Goal: Communication & Community: Answer question/provide support

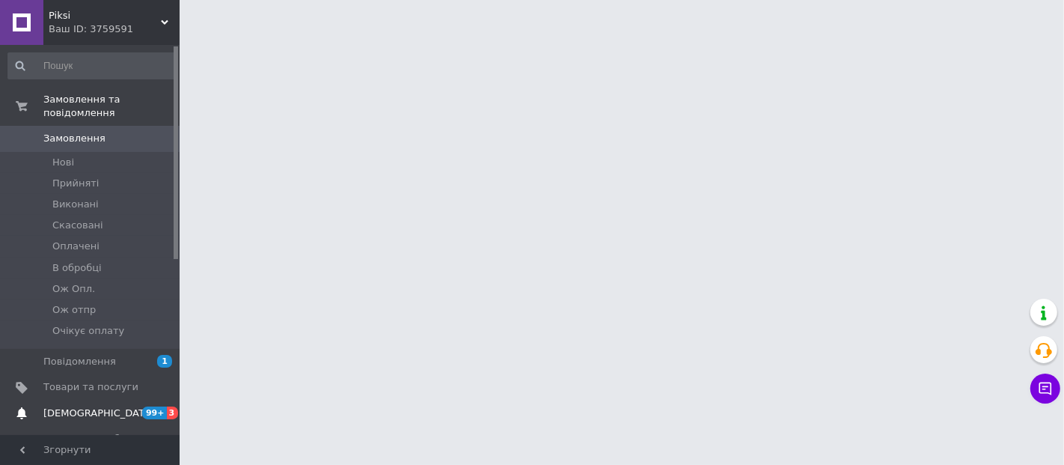
click at [117, 406] on span "[DEMOGRAPHIC_DATA]" at bounding box center [90, 412] width 95 height 13
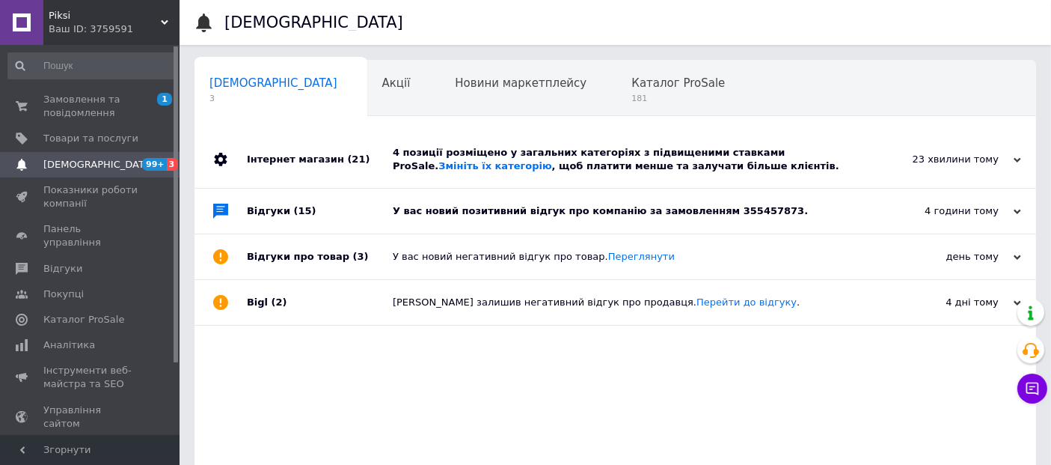
click at [109, 17] on span "Piksi" at bounding box center [105, 15] width 112 height 13
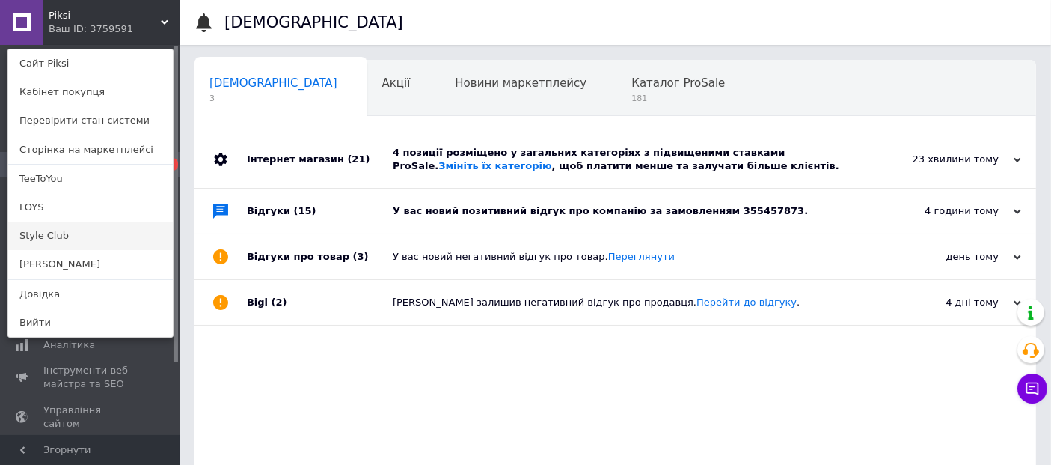
click at [105, 236] on link "Style Club" at bounding box center [90, 235] width 165 height 28
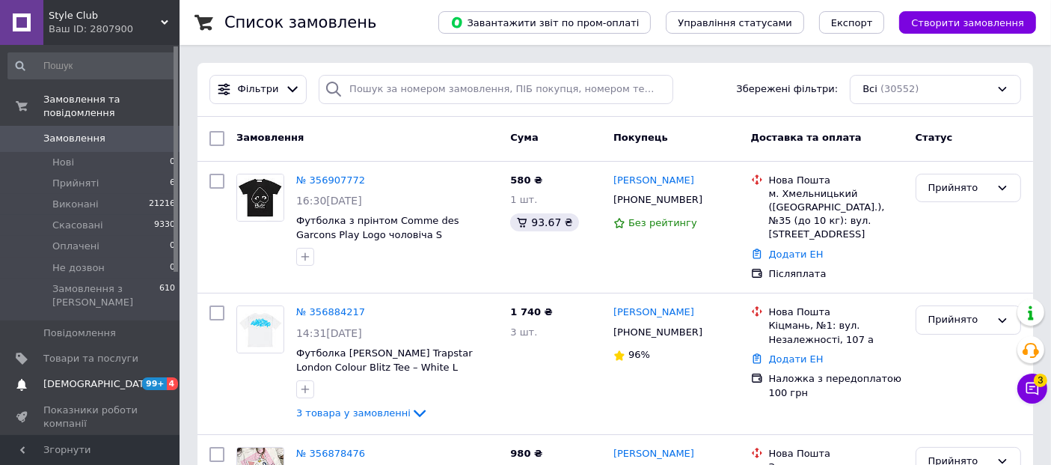
click at [110, 377] on span "[DEMOGRAPHIC_DATA]" at bounding box center [90, 383] width 95 height 13
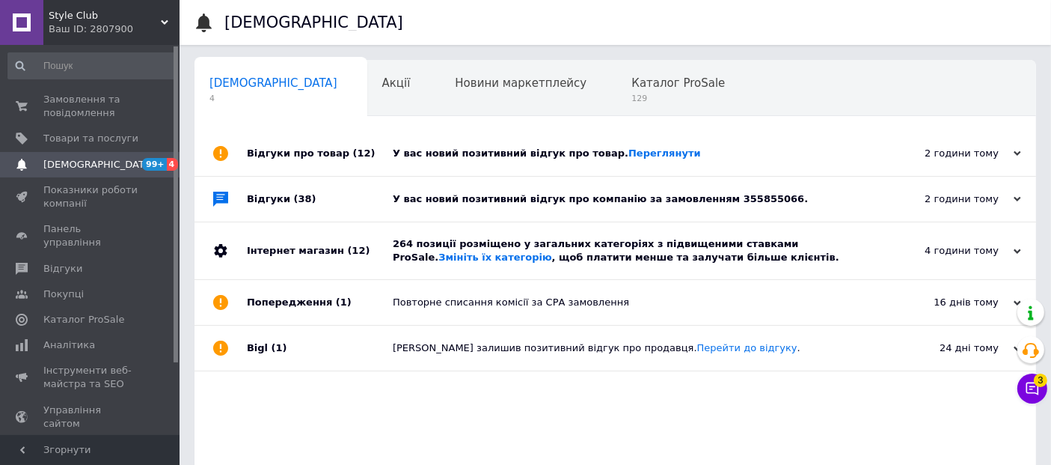
click at [535, 201] on div "У вас новий позитивний відгук про компанію за замовленням 355855066." at bounding box center [632, 198] width 479 height 13
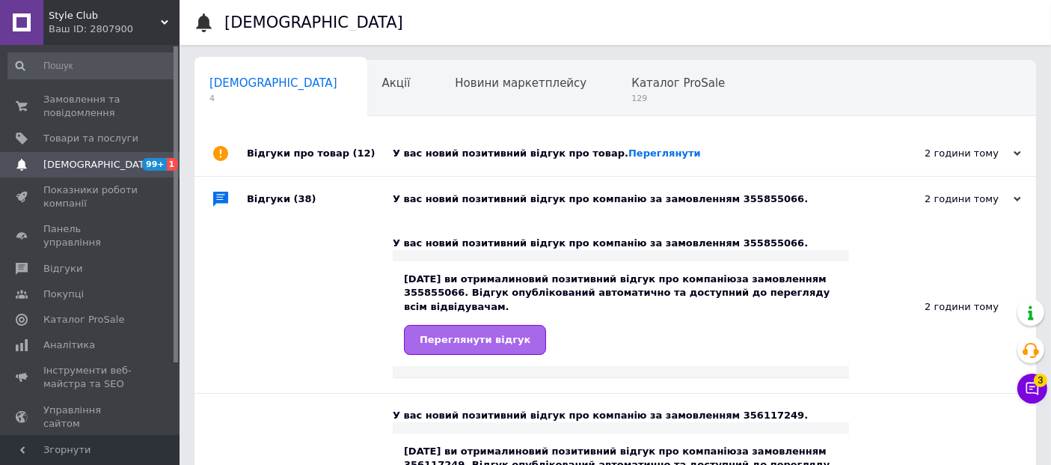
click at [500, 338] on span "Переглянути відгук" at bounding box center [475, 339] width 111 height 11
click at [552, 157] on div "У вас новий позитивний відгук про товар. [GEOGRAPHIC_DATA]" at bounding box center [632, 153] width 479 height 13
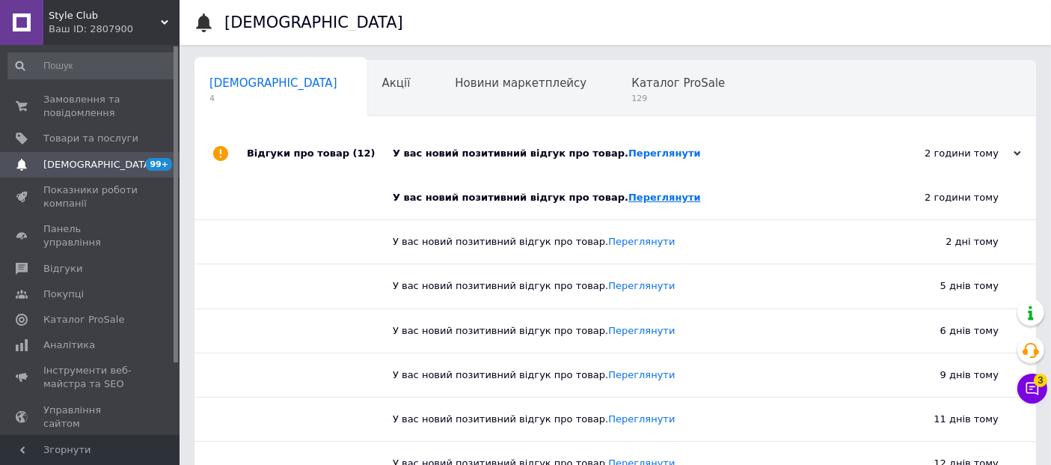
click at [628, 195] on link "Переглянути" at bounding box center [664, 197] width 73 height 11
click at [1028, 390] on icon at bounding box center [1032, 388] width 15 height 15
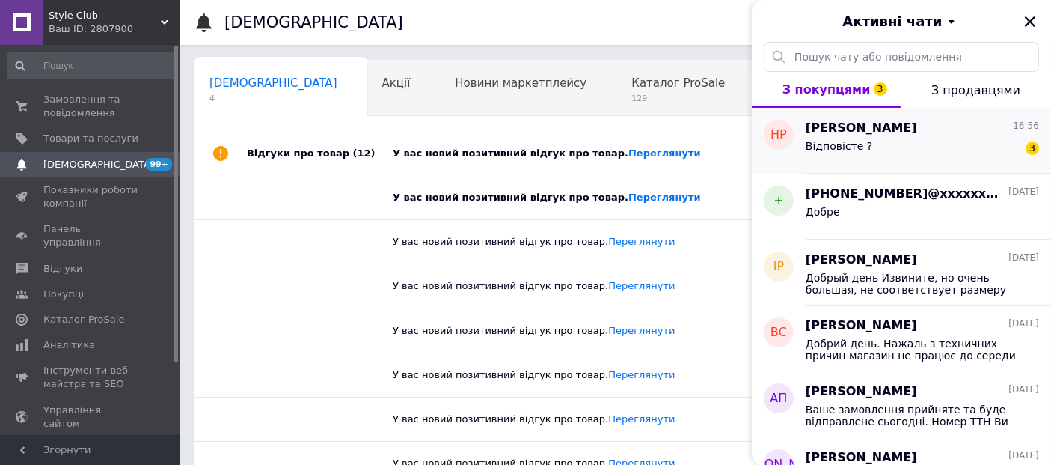
click at [860, 151] on div "Відповісте ?" at bounding box center [839, 150] width 67 height 21
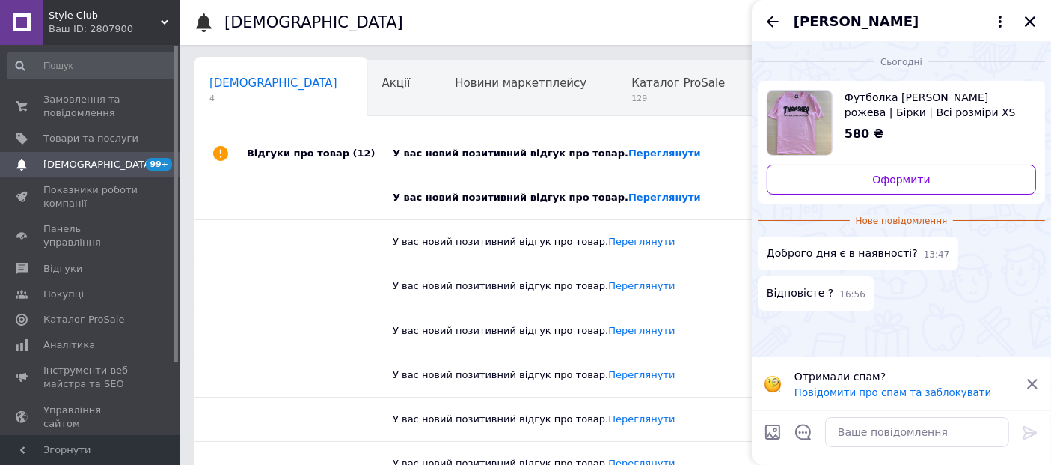
scroll to position [415, 0]
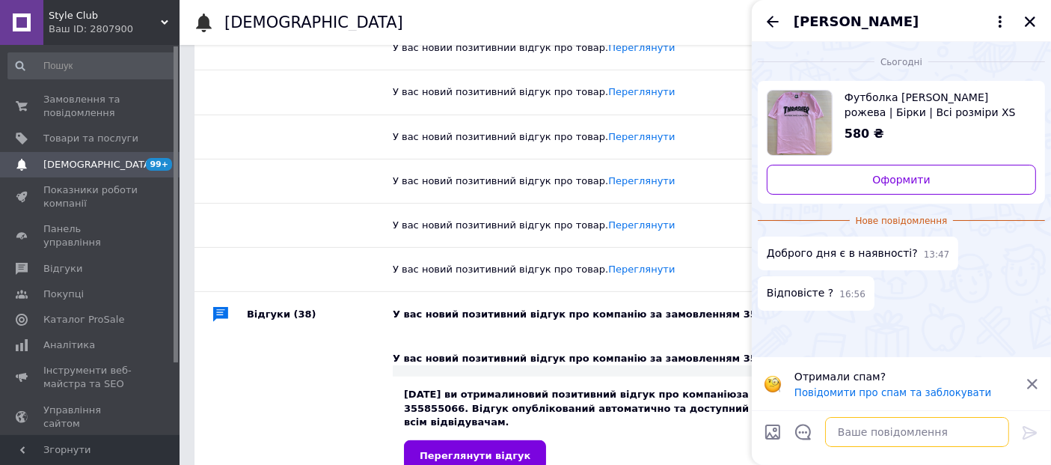
click at [928, 422] on textarea at bounding box center [917, 432] width 184 height 30
type textarea "Добрий день. Відповіли у вайбер"
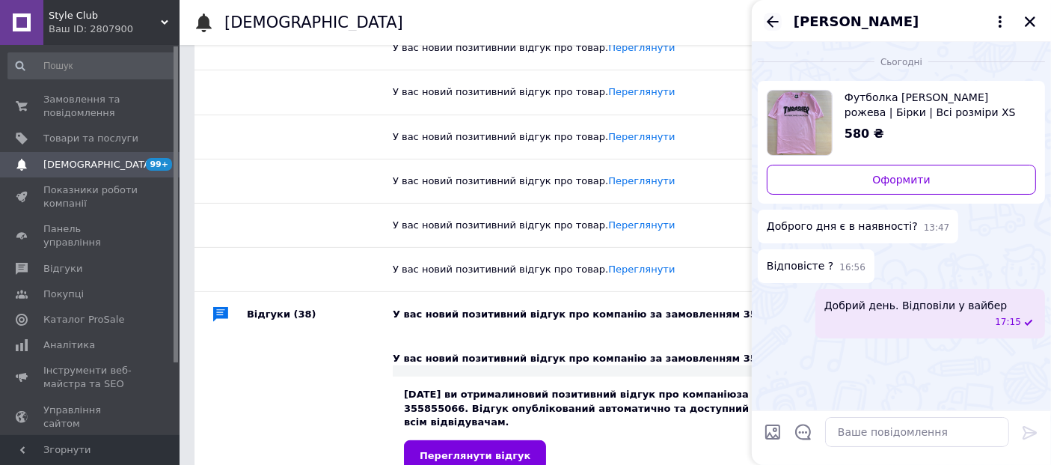
click at [776, 17] on icon "Назад" at bounding box center [773, 22] width 18 height 18
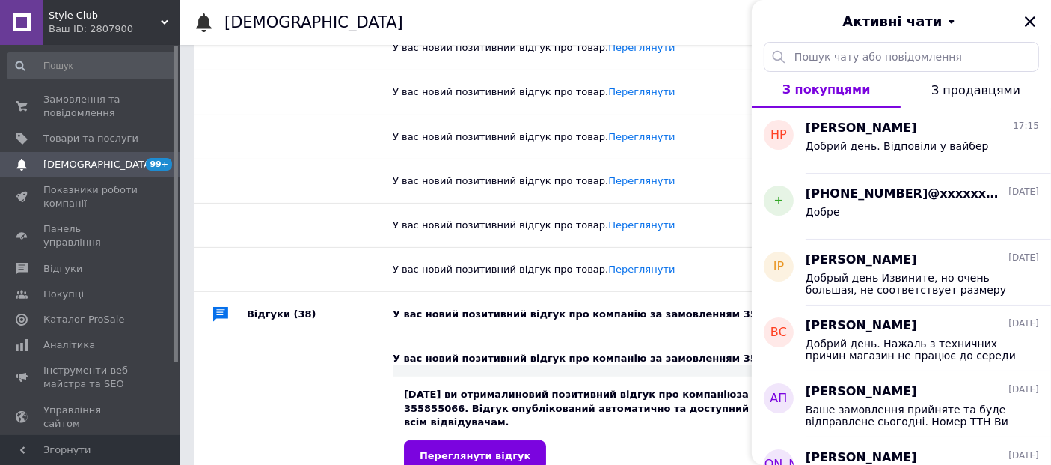
scroll to position [0, 0]
